Goal: Information Seeking & Learning: Learn about a topic

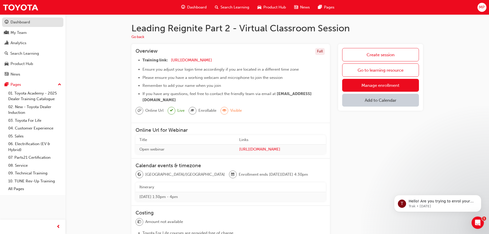
click at [25, 21] on div "Dashboard" at bounding box center [21, 22] width 20 height 6
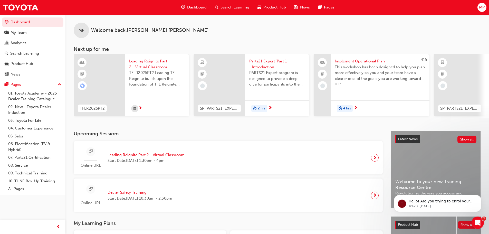
scroll to position [96, 0]
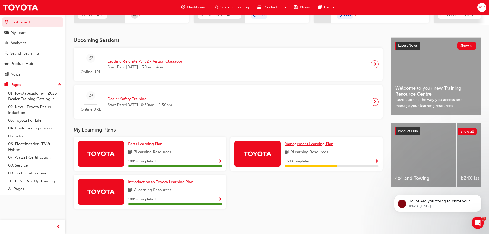
click at [310, 142] on span "Management Learning Plan" at bounding box center [309, 144] width 49 height 5
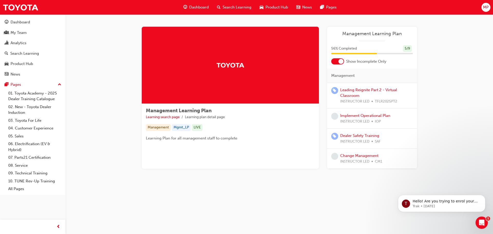
click at [340, 61] on div at bounding box center [341, 61] width 5 height 5
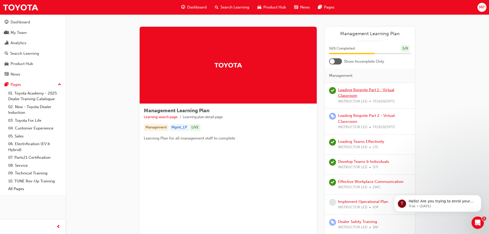
click at [351, 90] on link "Leading Reignite Part 1 - Virtual Classroom" at bounding box center [366, 93] width 56 height 11
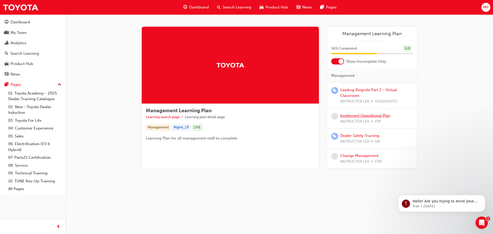
click at [363, 116] on link "Implement Operational Plan" at bounding box center [365, 115] width 50 height 5
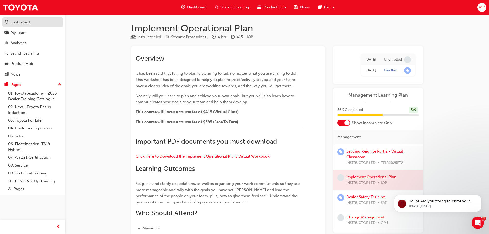
click at [21, 24] on div "Dashboard" at bounding box center [21, 22] width 20 height 6
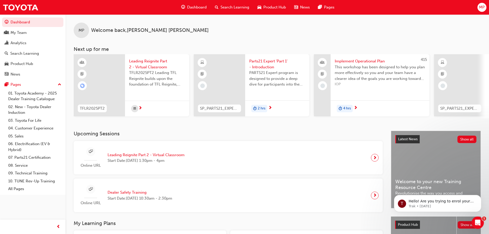
click at [136, 155] on span "Leading Reignite Part 2 - Virtual Classroom" at bounding box center [146, 155] width 77 height 6
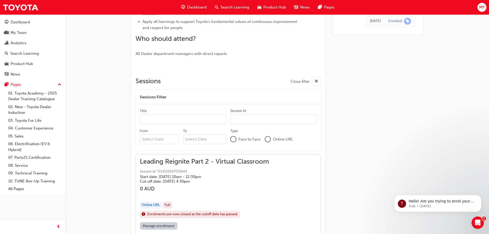
scroll to position [257, 0]
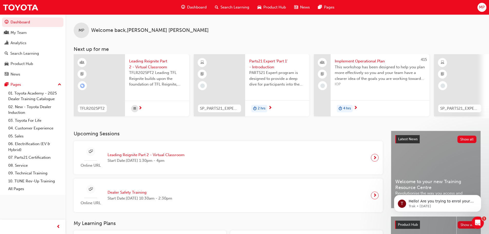
click at [128, 196] on span "Dealer Safety Training" at bounding box center [140, 193] width 65 height 6
